Goal: Task Accomplishment & Management: Complete application form

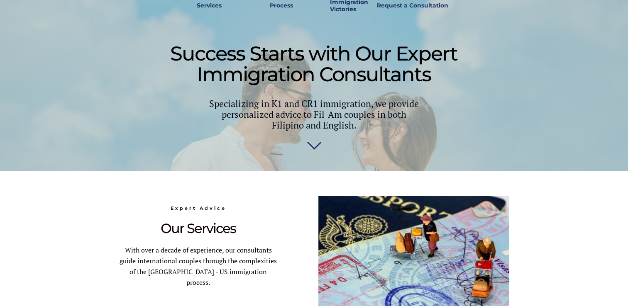
scroll to position [299, 0]
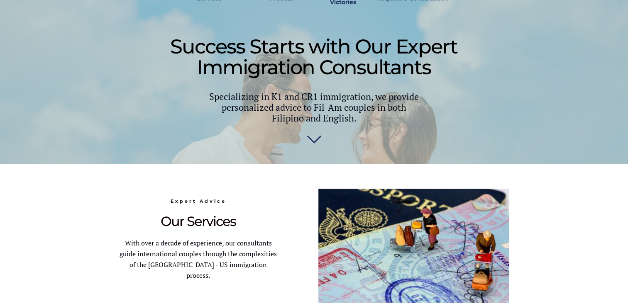
click at [315, 133] on img at bounding box center [314, 136] width 15 height 17
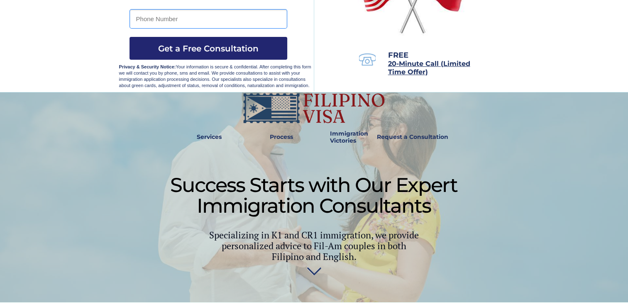
scroll to position [163, 0]
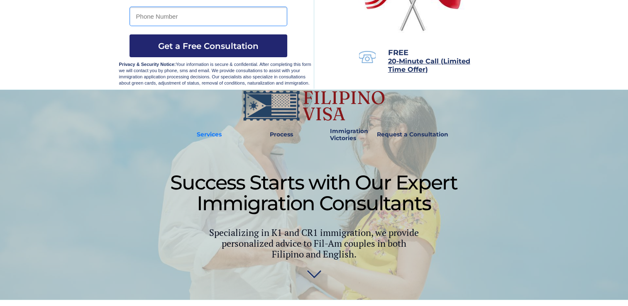
click at [220, 137] on strong "Services" at bounding box center [209, 134] width 25 height 7
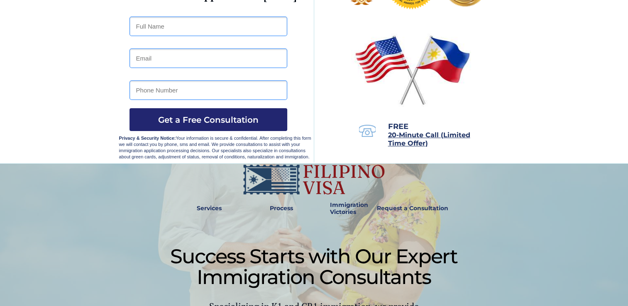
scroll to position [98, 0]
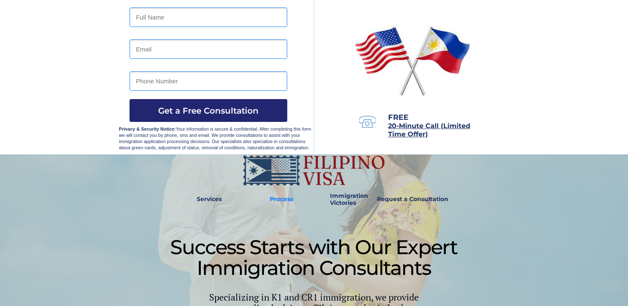
click at [285, 201] on strong "Process" at bounding box center [281, 199] width 23 height 7
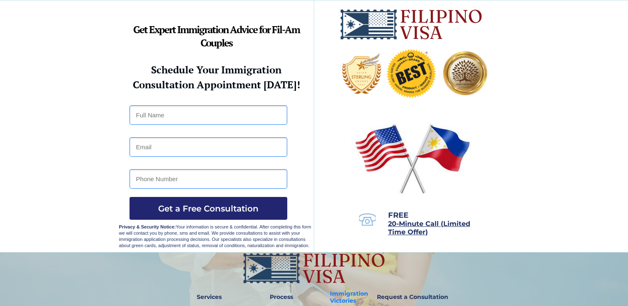
click at [347, 296] on strong "Immigration Victories" at bounding box center [349, 297] width 38 height 15
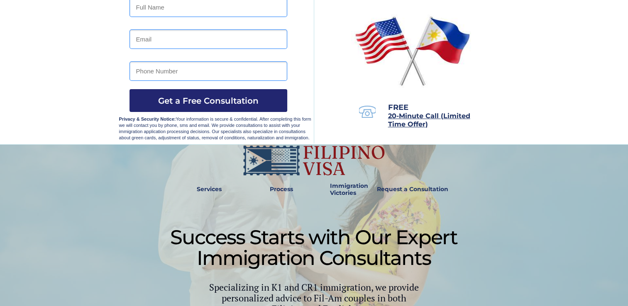
scroll to position [110, 0]
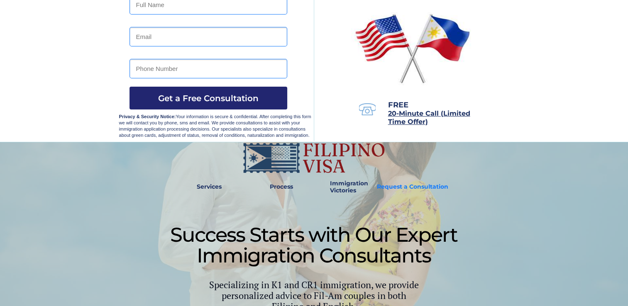
click at [402, 183] on link "Request a Consultation" at bounding box center [412, 187] width 79 height 19
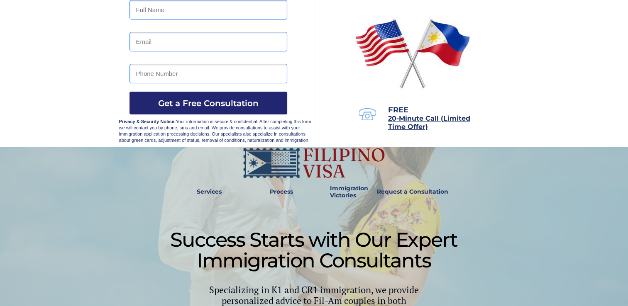
scroll to position [1040, 0]
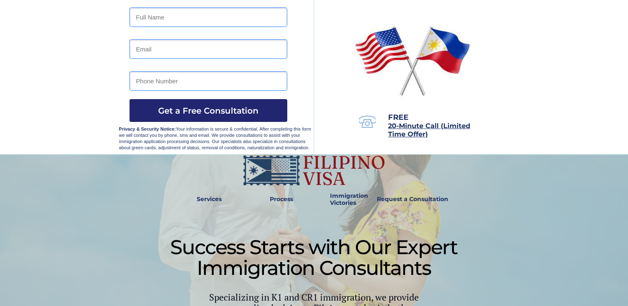
scroll to position [299, 0]
